Goal: Task Accomplishment & Management: Complete application form

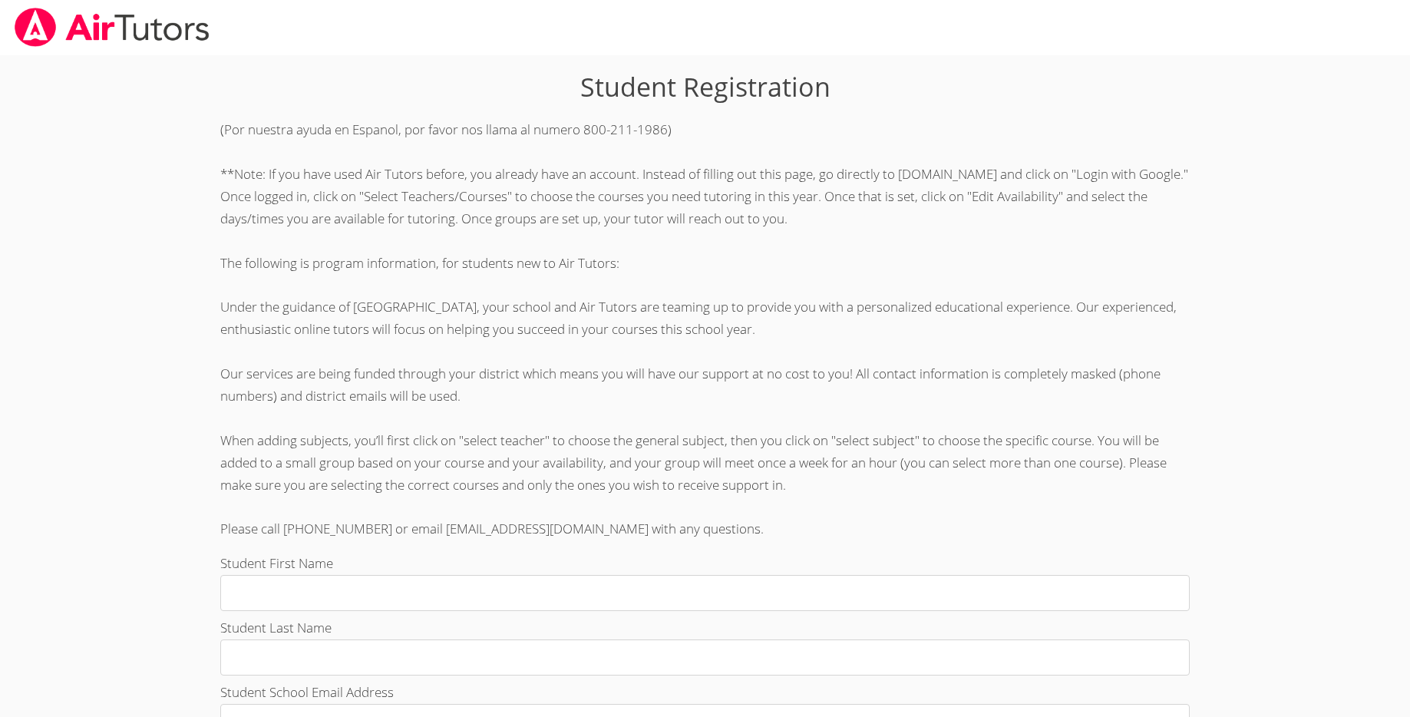
click at [51, 21] on img at bounding box center [112, 27] width 198 height 39
